Goal: Task Accomplishment & Management: Use online tool/utility

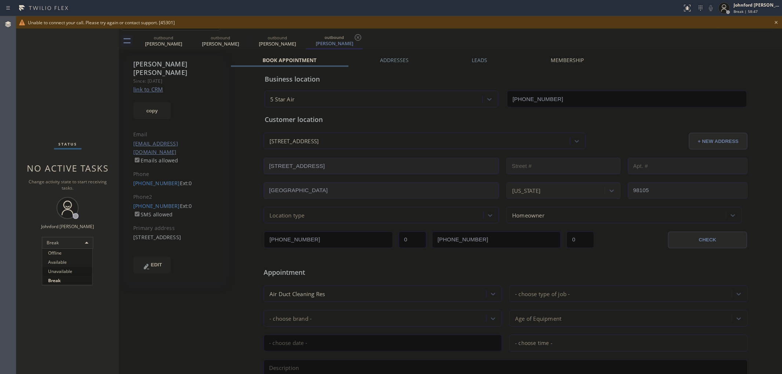
click at [59, 263] on li "Available" at bounding box center [67, 262] width 50 height 9
drag, startPoint x: 18, startPoint y: 67, endPoint x: 172, endPoint y: 43, distance: 155.8
click at [18, 67] on div "Status No active tasks You are ready to start receiving tasks. Johnford Colley …" at bounding box center [67, 195] width 103 height 358
click at [778, 22] on icon at bounding box center [776, 22] width 9 height 9
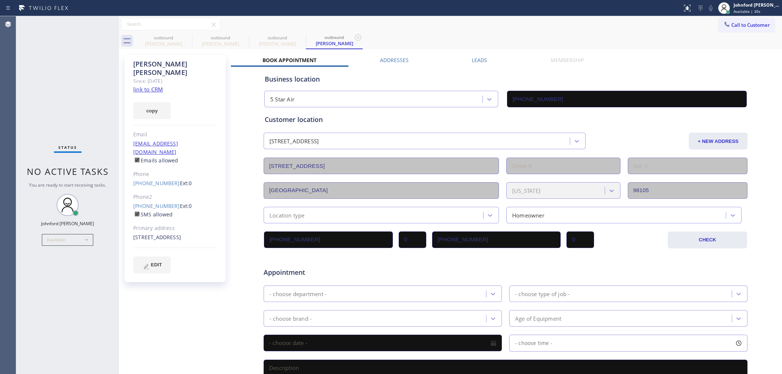
type input "[PHONE_NUMBER]"
drag, startPoint x: 511, startPoint y: 32, endPoint x: 485, endPoint y: 32, distance: 26.1
click at [511, 32] on div "Call to Customer Outbound call Location Search location Your caller id phone nu…" at bounding box center [450, 24] width 663 height 17
click at [596, 35] on div "outbound Chris Heim outbound Chris Heim outbound Chris Heim outbound Chris Heim" at bounding box center [458, 41] width 647 height 17
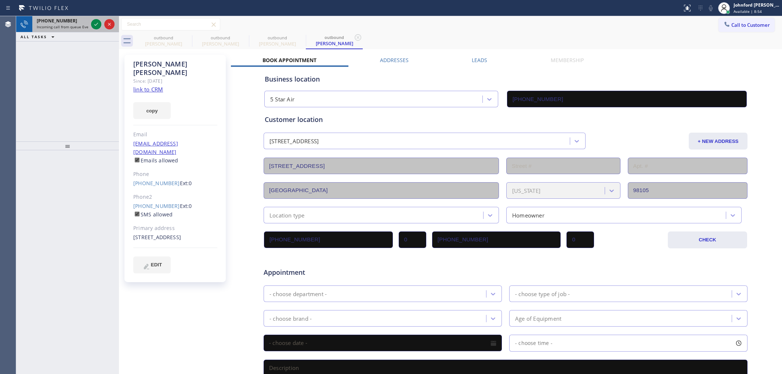
click at [76, 24] on span "Incoming call from queue Everybody" at bounding box center [69, 26] width 64 height 5
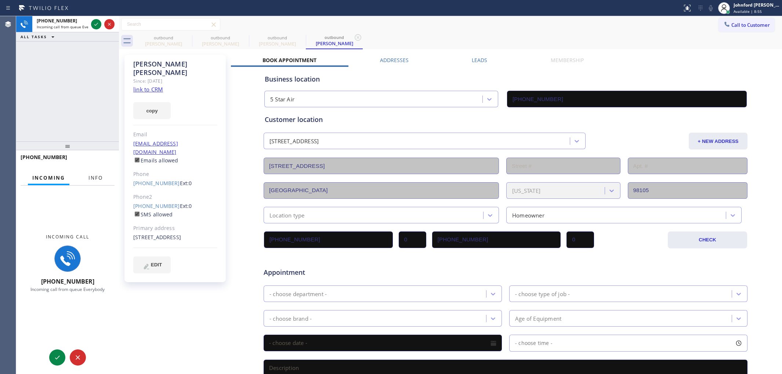
click at [96, 178] on span "Info" at bounding box center [96, 177] width 14 height 7
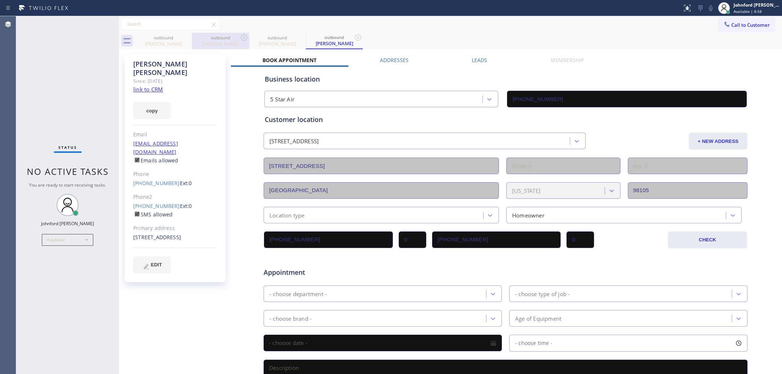
click at [195, 37] on div "outbound" at bounding box center [220, 38] width 55 height 6
click at [194, 37] on div "outbound" at bounding box center [220, 38] width 55 height 6
click at [191, 37] on icon at bounding box center [187, 37] width 9 height 9
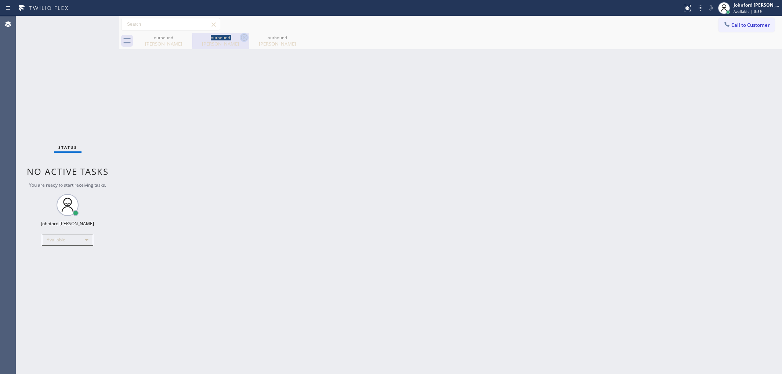
drag, startPoint x: 191, startPoint y: 37, endPoint x: 186, endPoint y: 37, distance: 4.8
click at [0, 0] on icon at bounding box center [0, 0] width 0 height 0
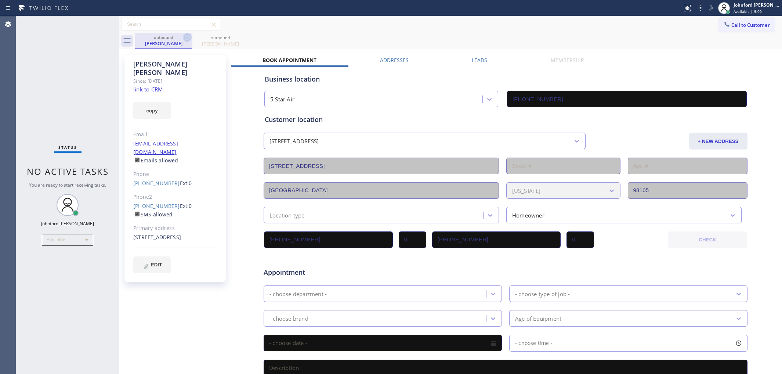
click at [186, 37] on icon at bounding box center [187, 37] width 7 height 7
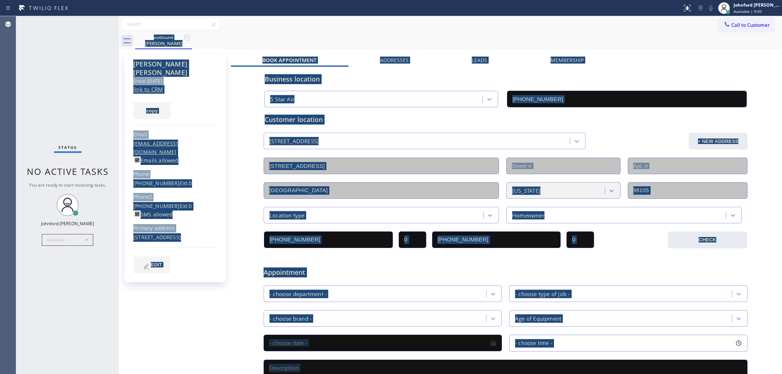
click at [186, 37] on div "outbound Chris Heim" at bounding box center [458, 41] width 647 height 17
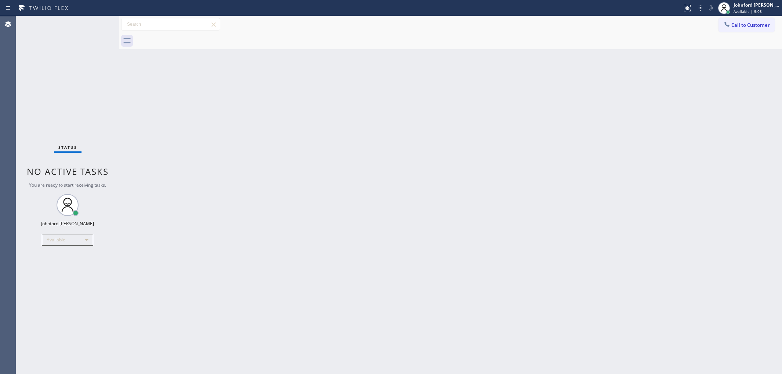
click at [405, 177] on div "Back to Dashboard Change Sender ID Customers Technicians Select a contact Outbo…" at bounding box center [450, 195] width 663 height 358
click at [613, 236] on div "Back to Dashboard Change Sender ID Customers Technicians Select a contact Outbo…" at bounding box center [450, 195] width 663 height 358
click at [742, 22] on button "Call to Customer" at bounding box center [747, 25] width 56 height 14
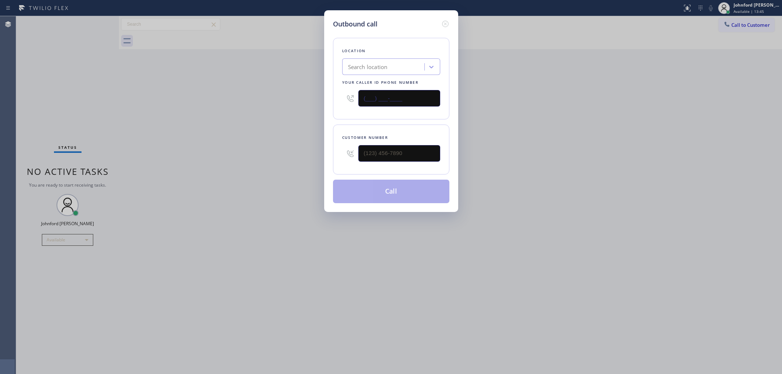
drag, startPoint x: 350, startPoint y: 95, endPoint x: 409, endPoint y: 56, distance: 70.6
click at [335, 98] on div "Location Search location Your caller id phone number (___) ___-____" at bounding box center [391, 79] width 116 height 82
paste input "424) 230-7286"
type input "(424) 230-7286"
click at [333, 156] on div "Customer number (___) ___-____" at bounding box center [391, 150] width 116 height 50
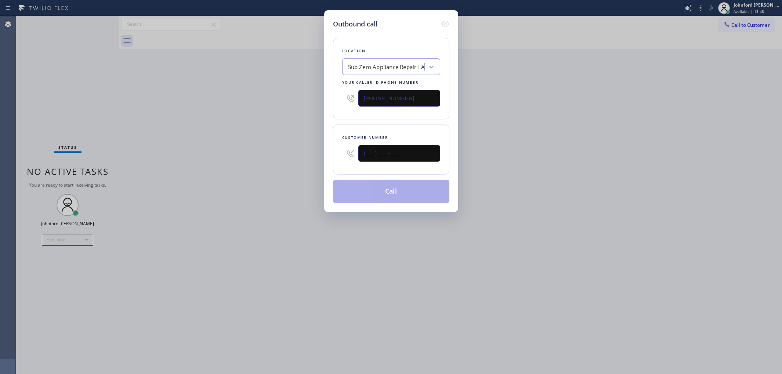
paste input "310) 922-2466"
type input "(310) 922-2466"
click at [307, 157] on div "Outbound call Location Sub Zero Appliance Repair LA Your caller id phone number…" at bounding box center [391, 187] width 782 height 374
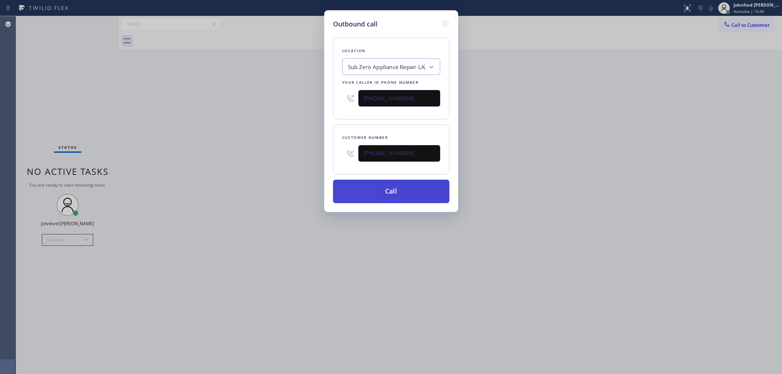
click at [368, 195] on button "Call" at bounding box center [391, 192] width 116 height 24
drag, startPoint x: 564, startPoint y: 151, endPoint x: 605, endPoint y: 61, distance: 98.8
click at [570, 148] on div "Outbound call Location Sub Zero Appliance Repair LA Your caller id phone number…" at bounding box center [391, 187] width 782 height 374
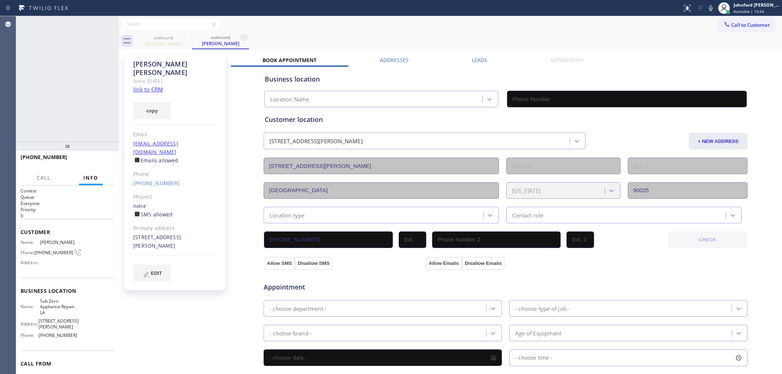
type input "(424) 230-7286"
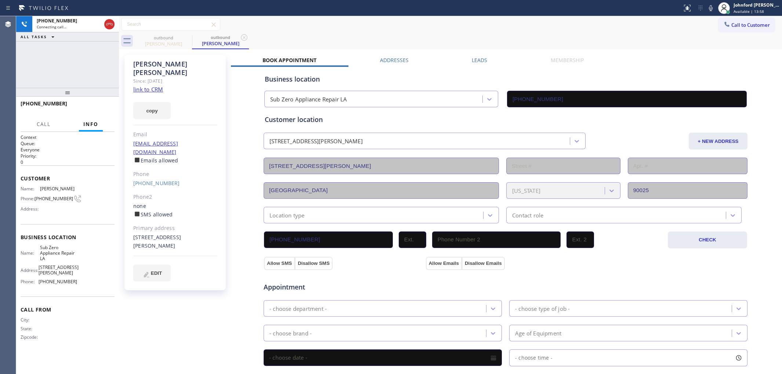
drag, startPoint x: 71, startPoint y: 147, endPoint x: 76, endPoint y: 65, distance: 81.8
click at [76, 65] on div "+13109222466 Connecting call… ALL TASKS ALL TASKS ACTIVE TASKS TASKS IN WRAP UP…" at bounding box center [67, 195] width 103 height 358
click at [566, 36] on div "outbound Sharon Hanas outbound Sharon Hanas" at bounding box center [458, 41] width 647 height 17
click at [98, 103] on button "HANG UP" at bounding box center [97, 107] width 34 height 10
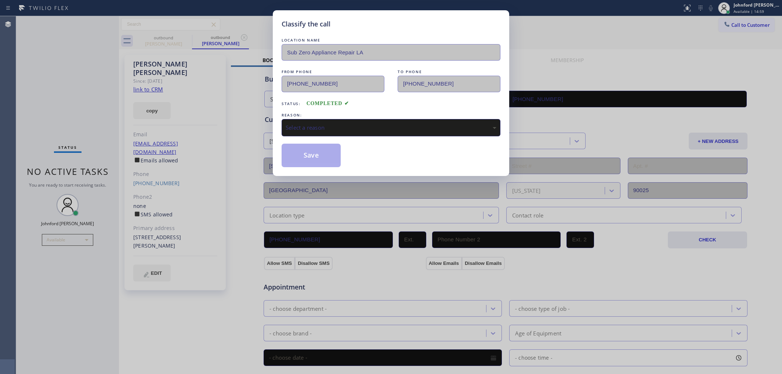
click at [323, 126] on div "Select a reason" at bounding box center [391, 127] width 211 height 8
click at [318, 153] on button "Save" at bounding box center [311, 156] width 59 height 24
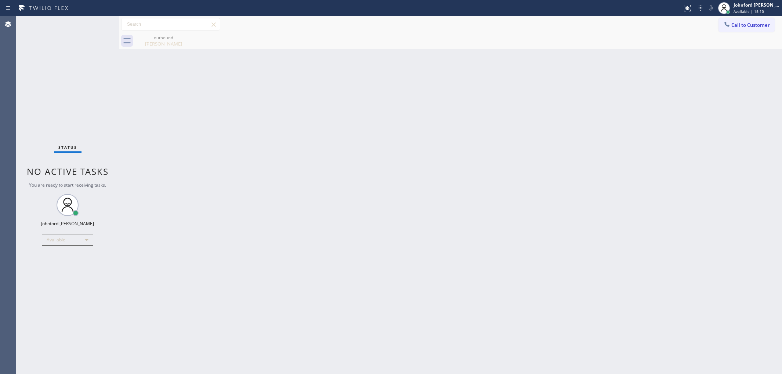
click at [612, 136] on div "Back to Dashboard Change Sender ID Customers Technicians Select a contact Outbo…" at bounding box center [450, 195] width 663 height 358
click at [731, 21] on div at bounding box center [727, 25] width 9 height 9
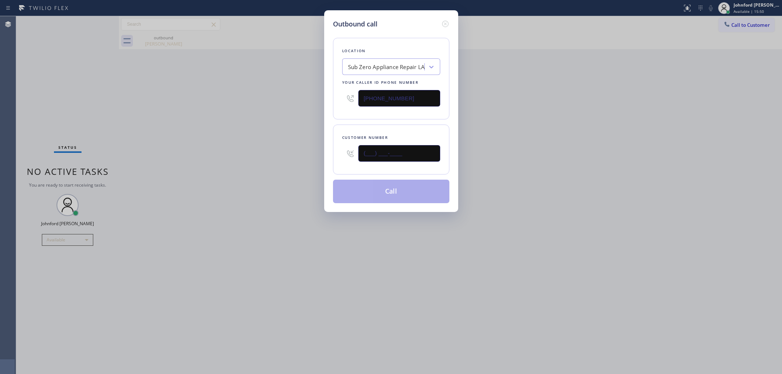
drag, startPoint x: 378, startPoint y: 155, endPoint x: 317, endPoint y: 151, distance: 61.8
click at [318, 152] on div "Outbound call Location Sub Zero Appliance Repair LA Your caller id phone number…" at bounding box center [391, 187] width 782 height 374
paste input "949) 939-7106"
type input "(949) 939-7106"
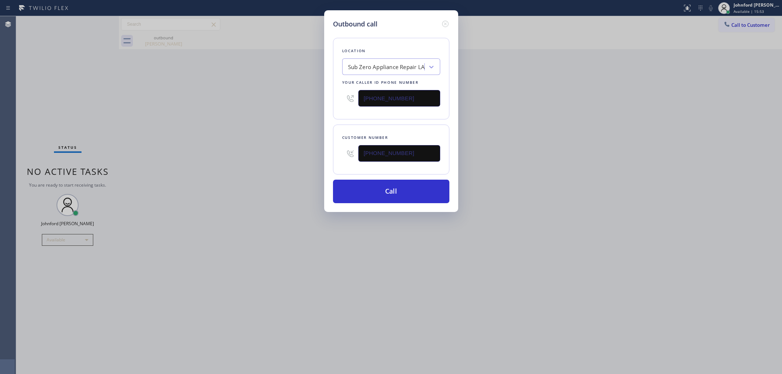
drag, startPoint x: 417, startPoint y: 95, endPoint x: 290, endPoint y: 101, distance: 127.3
click at [309, 97] on div "Outbound call Location Sub Zero Appliance Repair LA Your caller id phone number…" at bounding box center [391, 187] width 782 height 374
paste input "800) 686-5038"
type input "(800) 686-5038"
click at [266, 107] on div "Outbound call Location Sub Zero Appliance Repair LA Your caller id phone number…" at bounding box center [391, 187] width 782 height 374
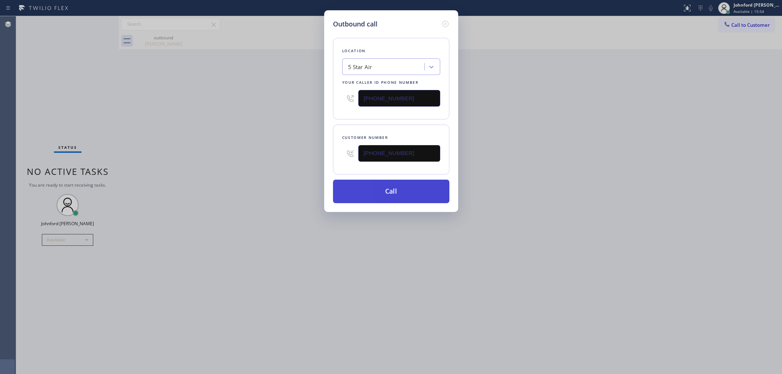
click at [344, 189] on button "Call" at bounding box center [391, 192] width 116 height 24
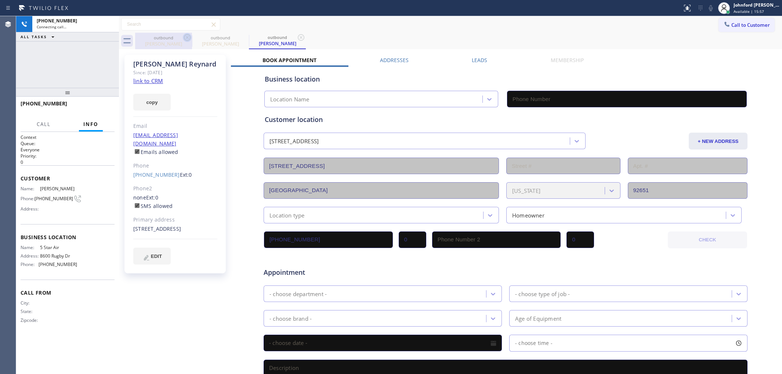
click at [187, 38] on icon at bounding box center [187, 37] width 9 height 9
click at [156, 82] on link "link to CRM" at bounding box center [148, 80] width 30 height 7
type input "(800) 686-5038"
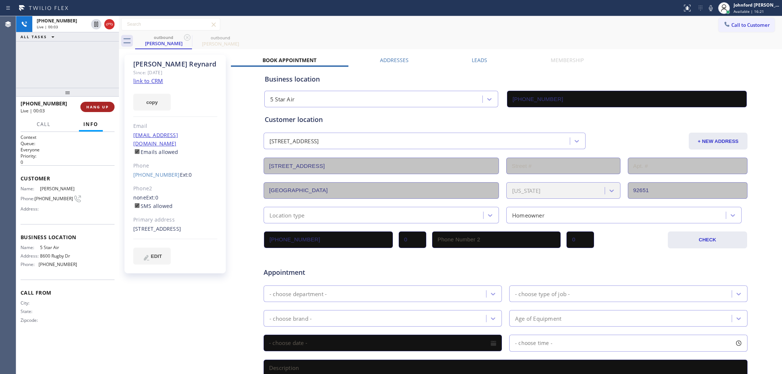
click at [98, 105] on span "HANG UP" at bounding box center [97, 106] width 22 height 5
click at [98, 105] on span "COMPLETE" at bounding box center [95, 106] width 25 height 5
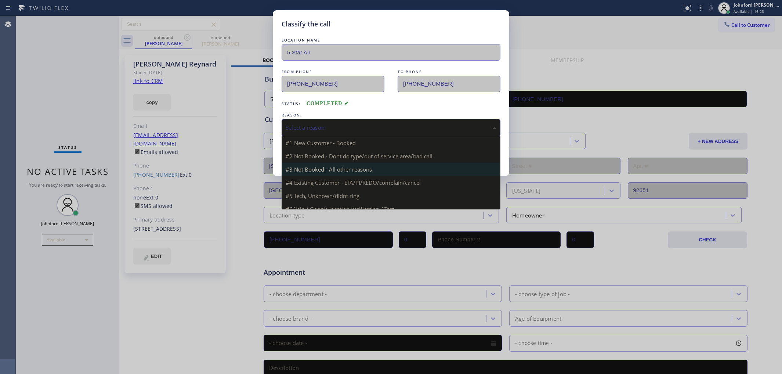
drag, startPoint x: 345, startPoint y: 120, endPoint x: 407, endPoint y: 164, distance: 76.0
click at [357, 123] on div "Select a reason" at bounding box center [391, 127] width 211 height 8
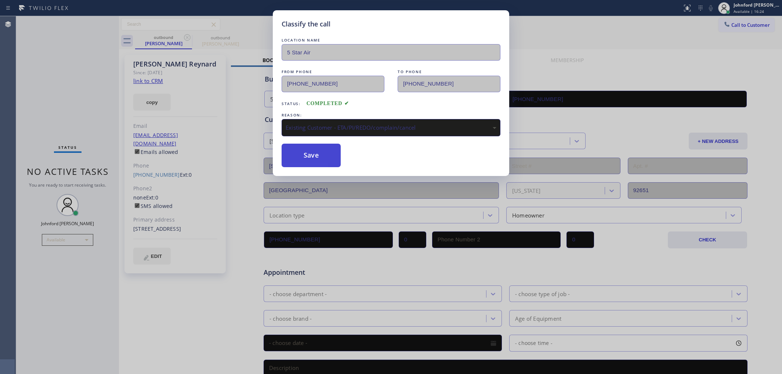
click at [326, 159] on button "Save" at bounding box center [311, 156] width 59 height 24
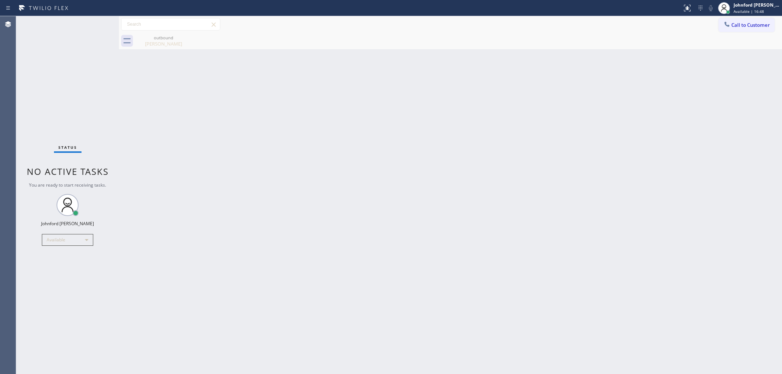
drag, startPoint x: 436, startPoint y: 128, endPoint x: 546, endPoint y: 58, distance: 130.3
click at [436, 128] on div "Back to Dashboard Change Sender ID Customers Technicians Select a contact Outbo…" at bounding box center [450, 195] width 663 height 358
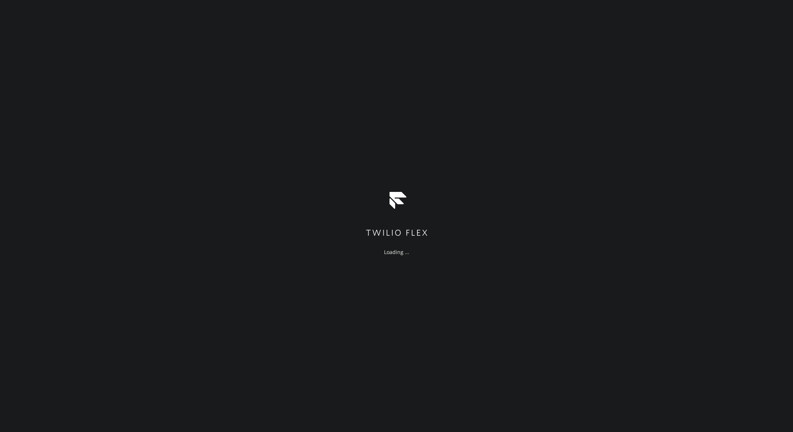
click at [441, 94] on div "Loading ..." at bounding box center [396, 216] width 793 height 432
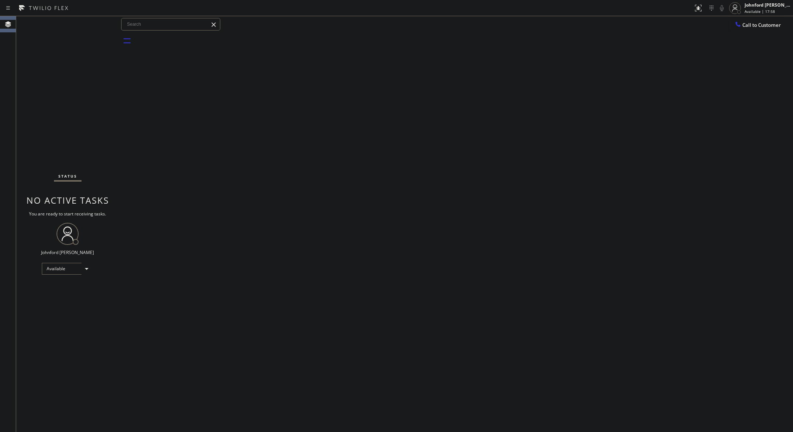
click at [568, 159] on div "Back to Dashboard Change Sender ID Customers Technicians Select a contact Outbo…" at bounding box center [456, 223] width 674 height 415
click at [173, 64] on div "Back to Dashboard Change Sender ID Customers Technicians Select a contact Outbo…" at bounding box center [456, 223] width 674 height 415
click at [579, 134] on div "Back to Dashboard Change Sender ID Customers Technicians Select a contact Outbo…" at bounding box center [456, 223] width 674 height 415
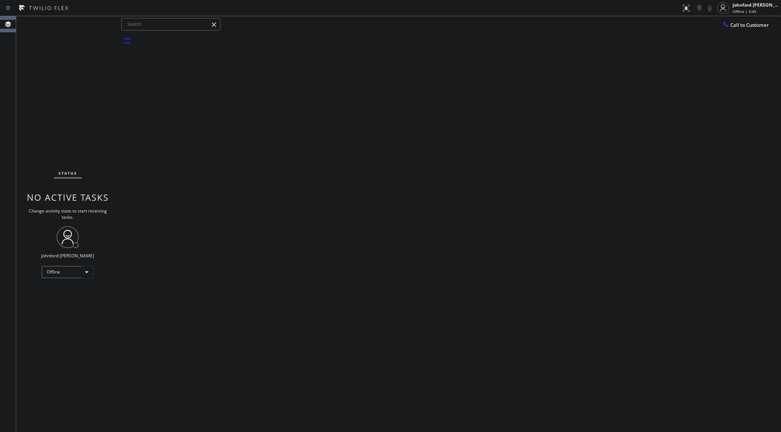
click at [72, 267] on div "Offline" at bounding box center [67, 272] width 51 height 12
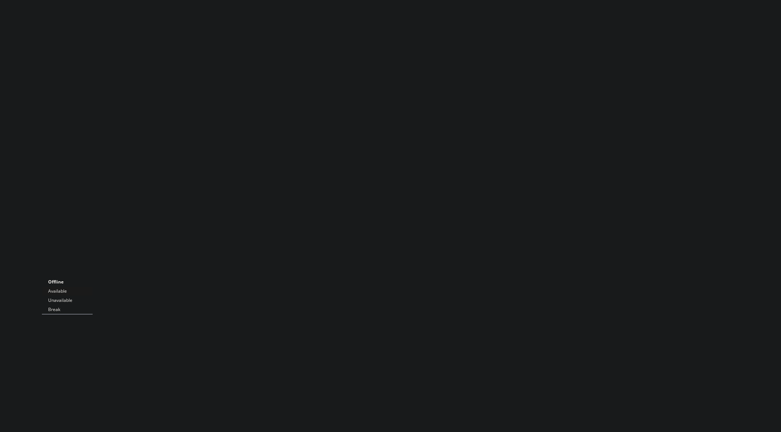
click at [58, 290] on li "Available" at bounding box center [67, 291] width 50 height 9
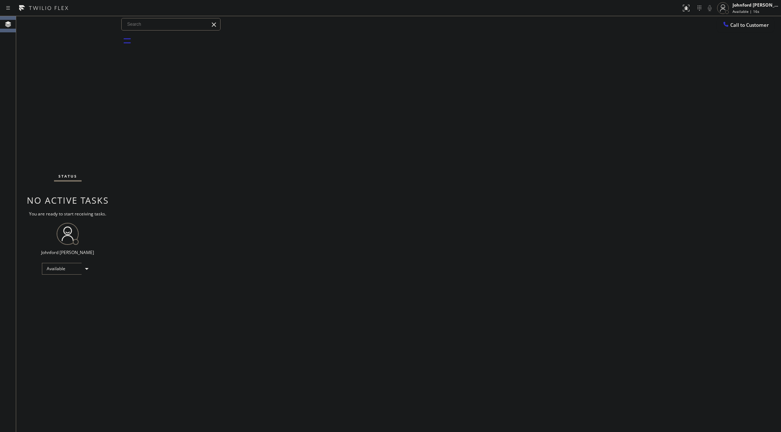
click at [425, 160] on div "Back to Dashboard Change Sender ID Customers Technicians Select a contact Outbo…" at bounding box center [450, 223] width 662 height 415
click at [731, 25] on button "Call to Customer" at bounding box center [745, 25] width 56 height 14
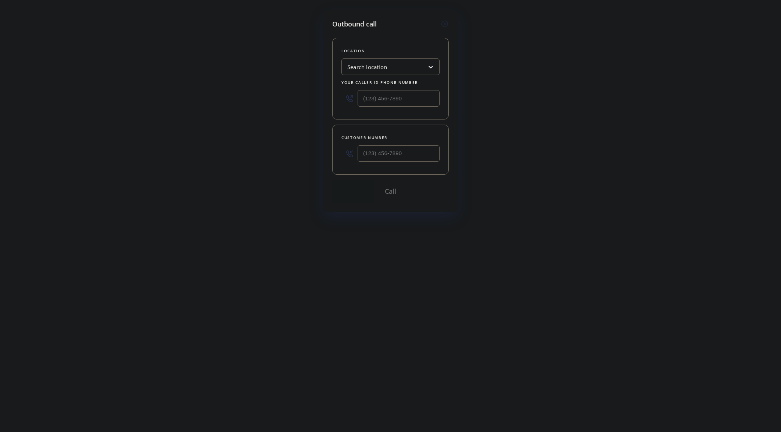
click at [487, 94] on div "Outbound call Location Search location Your caller id phone number Customer num…" at bounding box center [390, 216] width 781 height 432
click at [386, 107] on div at bounding box center [390, 98] width 98 height 24
click at [475, 89] on div "Outbound call Location Search location Your caller id phone number Customer num…" at bounding box center [390, 216] width 781 height 432
click at [445, 24] on icon at bounding box center [444, 24] width 7 height 7
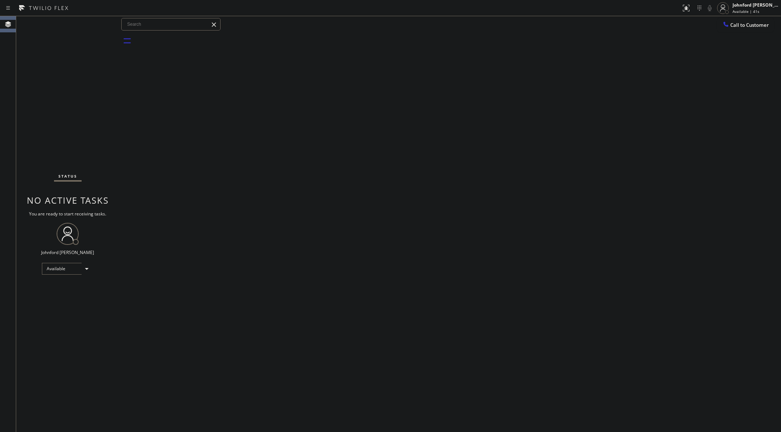
drag, startPoint x: 482, startPoint y: 42, endPoint x: 472, endPoint y: 50, distance: 12.3
click at [482, 44] on div at bounding box center [457, 41] width 645 height 17
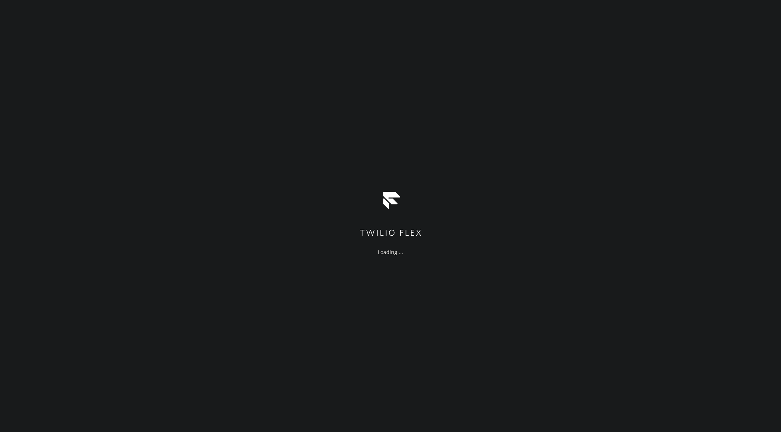
click at [362, 386] on div "Loading ..." at bounding box center [390, 216] width 781 height 432
